Goal: Task Accomplishment & Management: Manage account settings

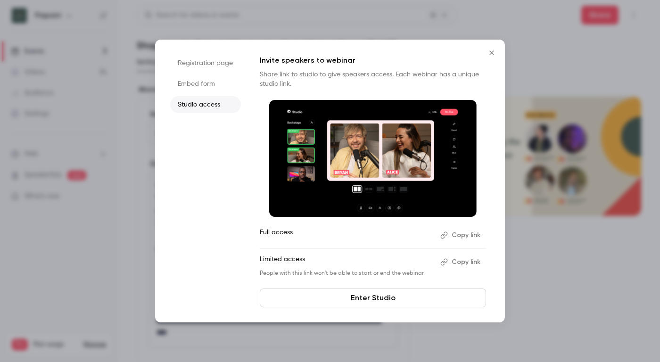
click at [499, 50] on button "Close" at bounding box center [491, 52] width 19 height 19
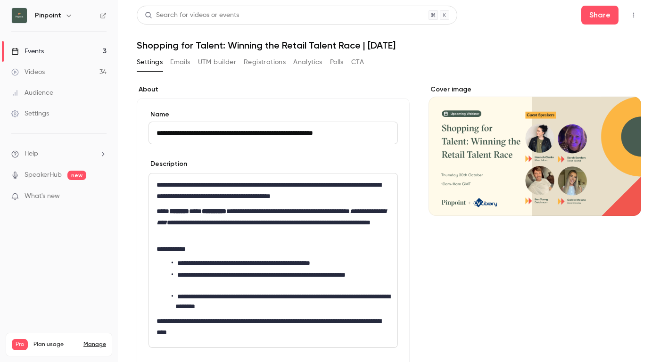
click at [48, 54] on link "Events 3" at bounding box center [59, 51] width 118 height 21
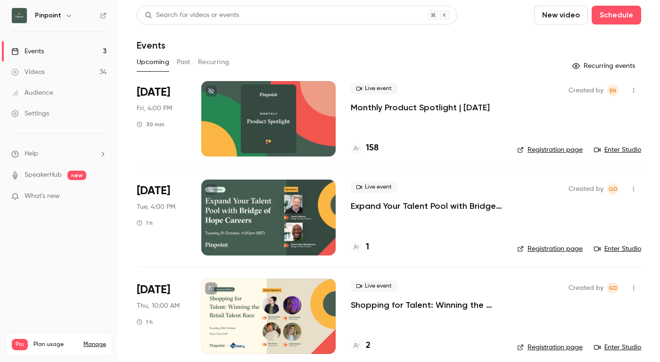
scroll to position [9, 0]
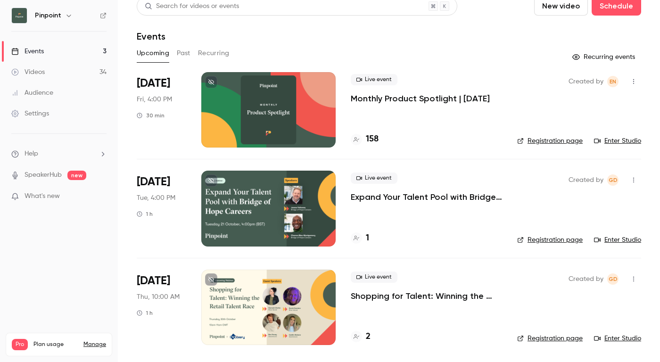
click at [312, 296] on div at bounding box center [268, 307] width 134 height 75
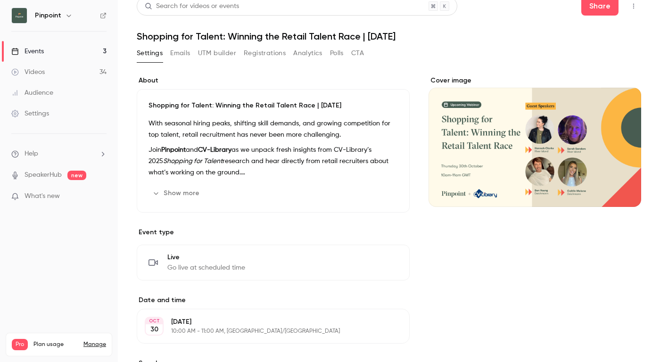
click at [276, 53] on button "Registrations" at bounding box center [265, 53] width 42 height 15
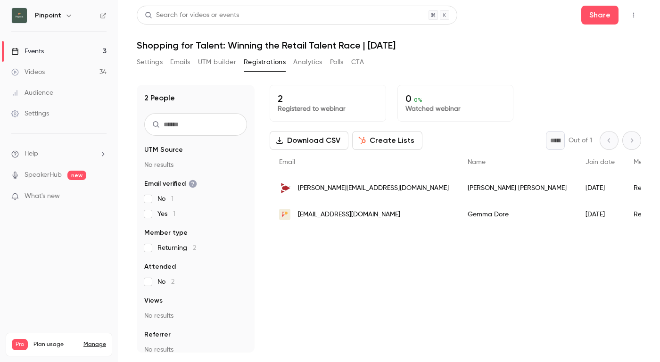
click at [87, 44] on link "Events 3" at bounding box center [59, 51] width 118 height 21
